Goal: Information Seeking & Learning: Learn about a topic

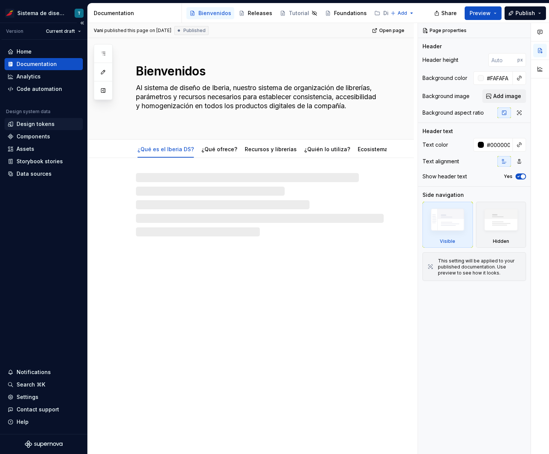
click at [38, 125] on div "Design tokens" at bounding box center [36, 124] width 38 height 8
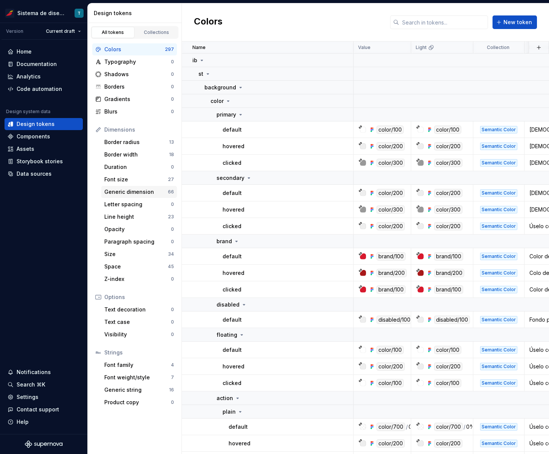
click at [154, 189] on div "Generic dimension" at bounding box center [136, 192] width 64 height 8
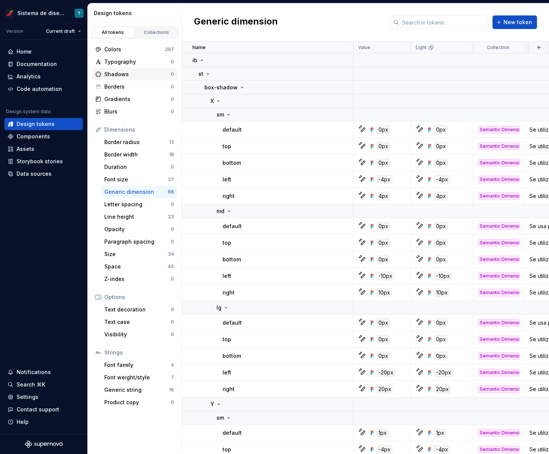
click at [139, 77] on div "Shadows" at bounding box center [137, 74] width 67 height 8
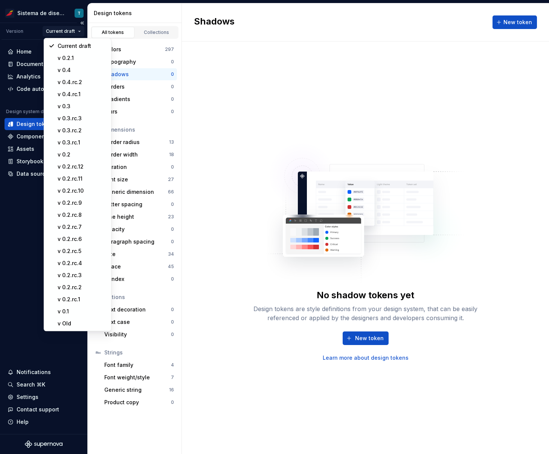
click at [63, 34] on html "Sistema de diseño Iberia T Version Current draft Home Documentation Analytics C…" at bounding box center [274, 227] width 549 height 454
click at [78, 320] on div "v Old" at bounding box center [82, 324] width 49 height 8
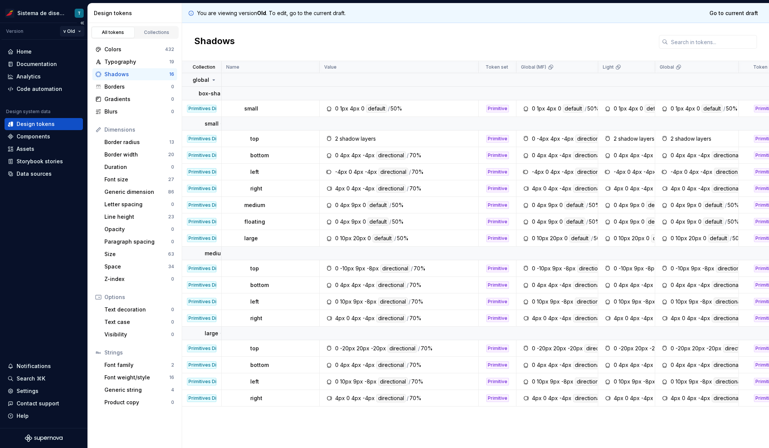
click at [66, 29] on html "Sistema de diseño Iberia T Version v Old Home Documentation Analytics Code auto…" at bounding box center [384, 224] width 769 height 448
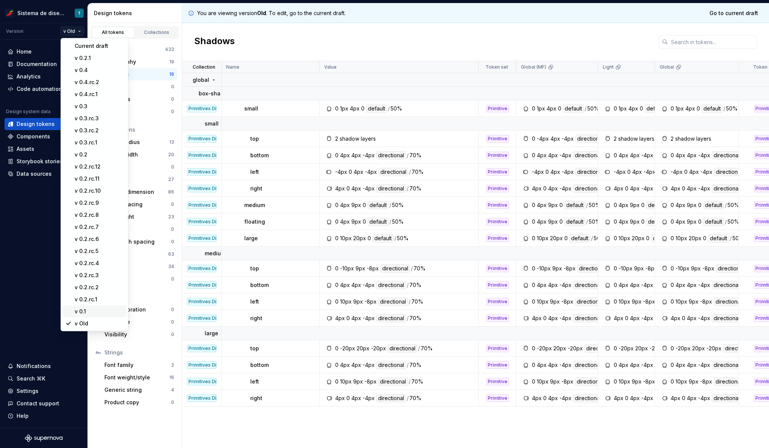
click at [78, 308] on div "v 0.1" at bounding box center [99, 311] width 49 height 8
